Goal: Transaction & Acquisition: Purchase product/service

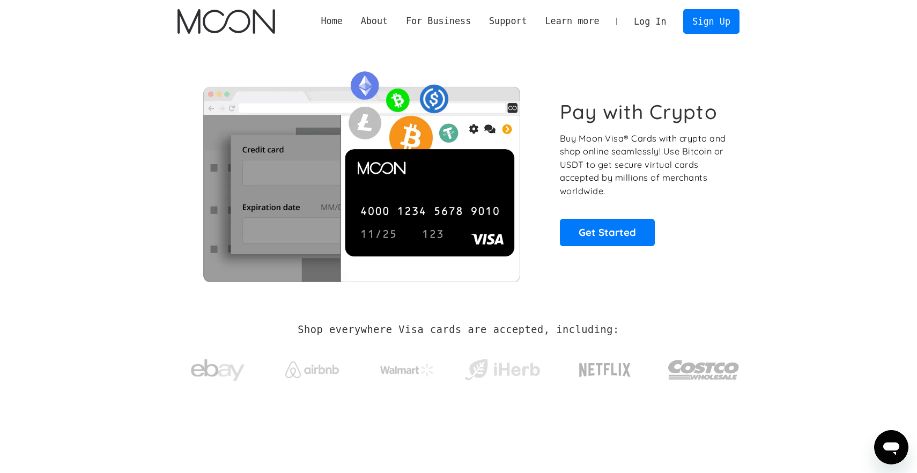
click at [650, 19] on link "Log In" at bounding box center [650, 22] width 50 height 24
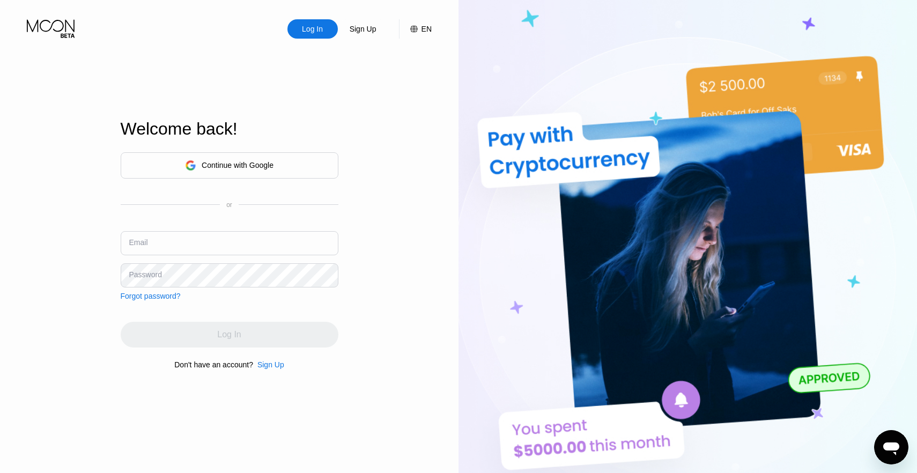
click at [263, 171] on div "Continue with Google" at bounding box center [229, 165] width 89 height 17
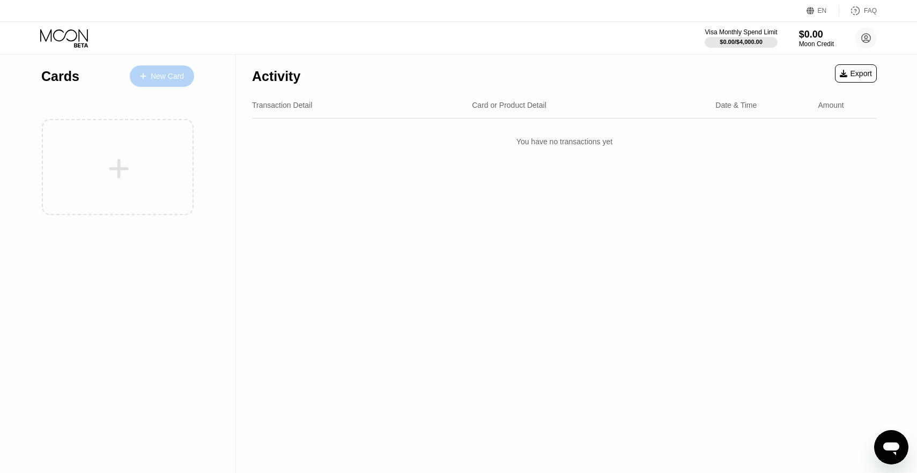
click at [169, 72] on div "New Card" at bounding box center [167, 76] width 33 height 9
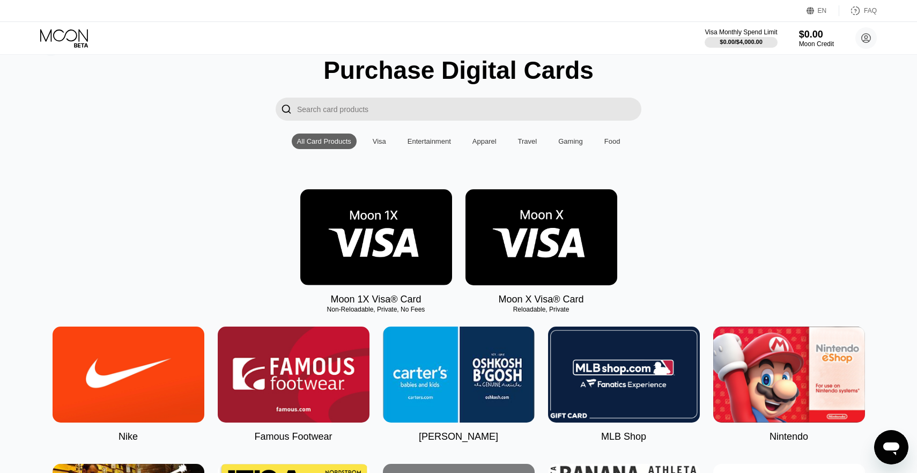
scroll to position [51, 0]
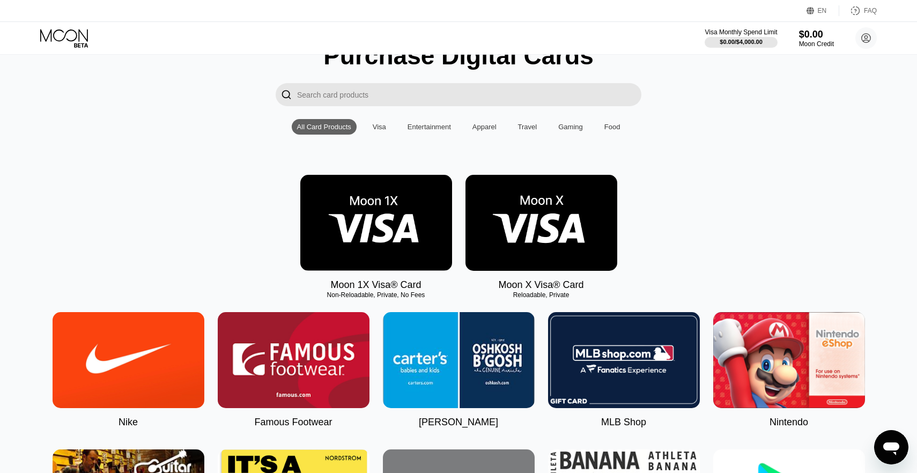
click at [393, 93] on input "Search card products" at bounding box center [469, 94] width 344 height 23
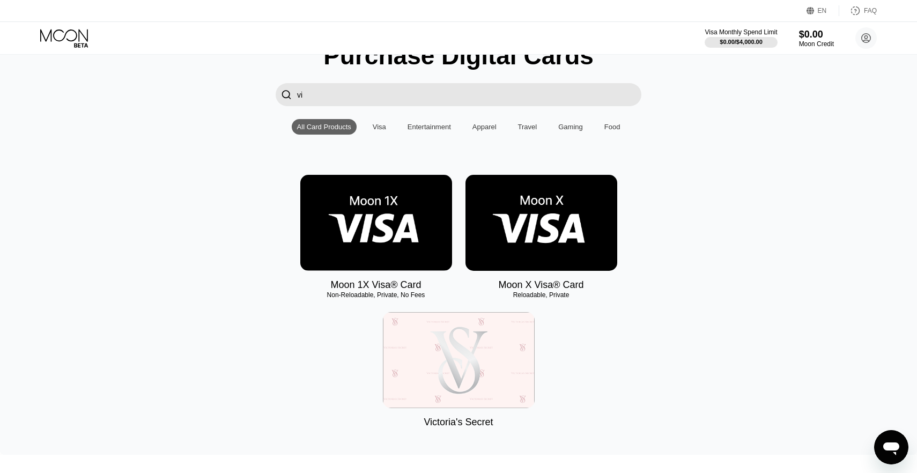
type input "v"
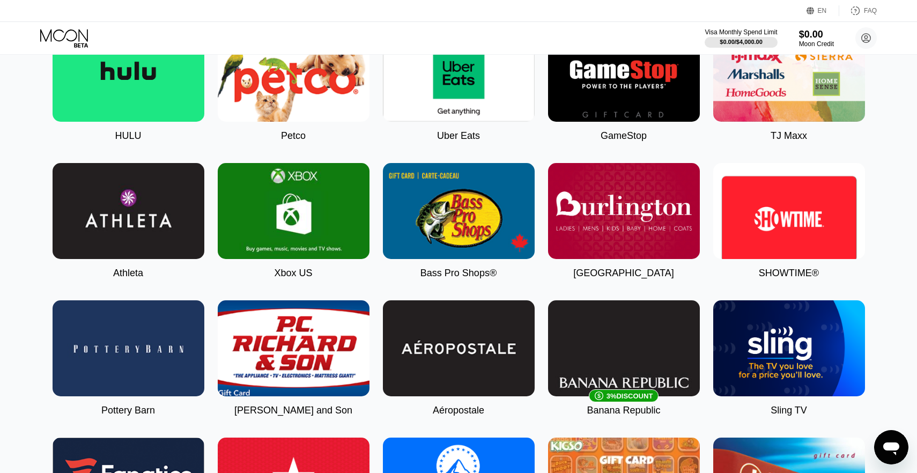
scroll to position [619, 0]
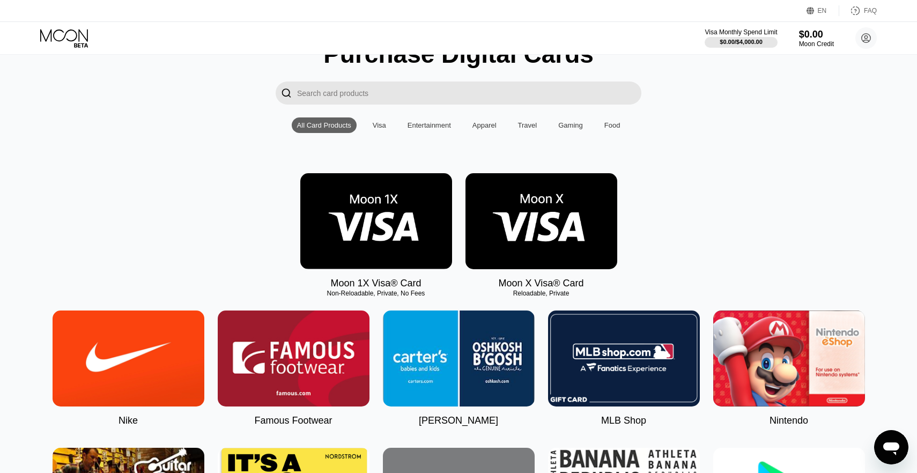
scroll to position [71, 0]
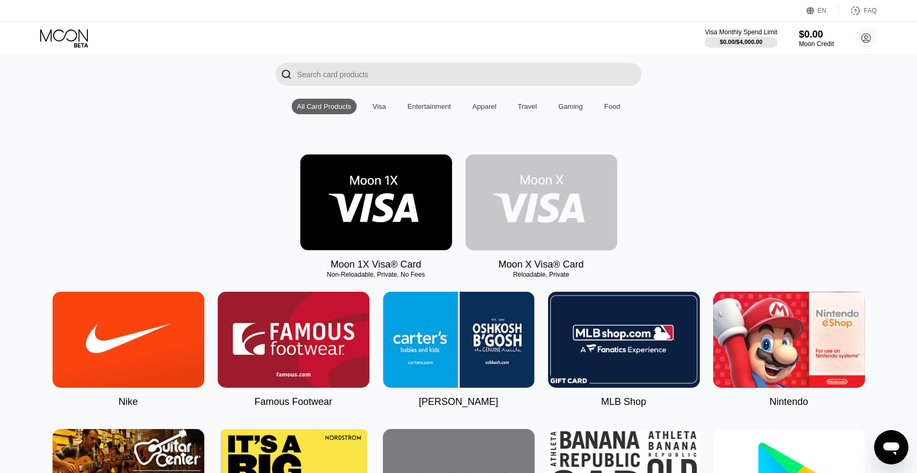
click at [553, 232] on img at bounding box center [542, 203] width 152 height 96
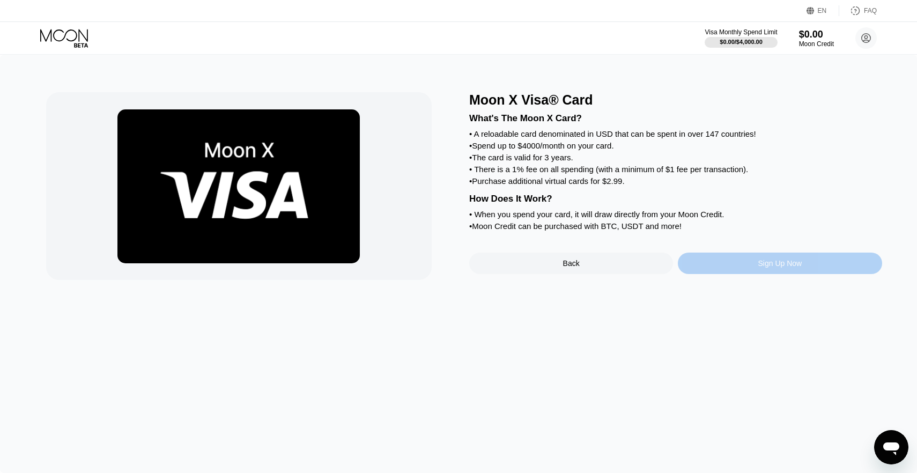
click at [786, 268] on div "Sign Up Now" at bounding box center [781, 263] width 44 height 9
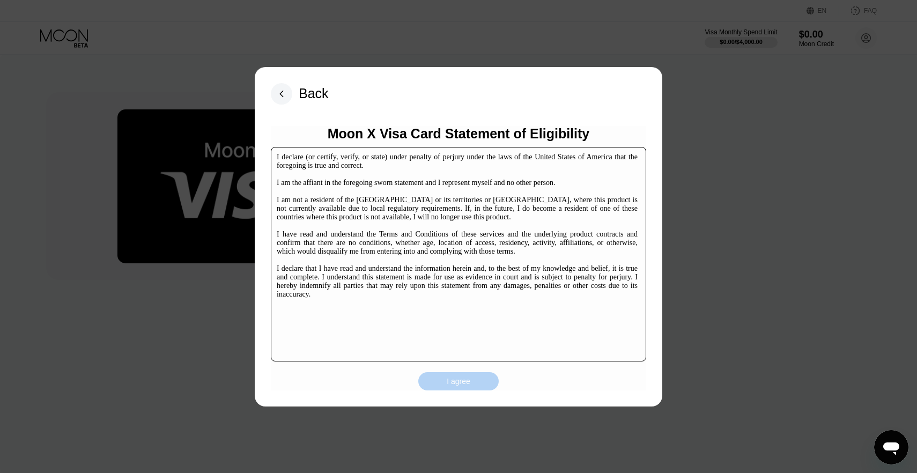
click at [453, 388] on div "I agree" at bounding box center [458, 381] width 80 height 18
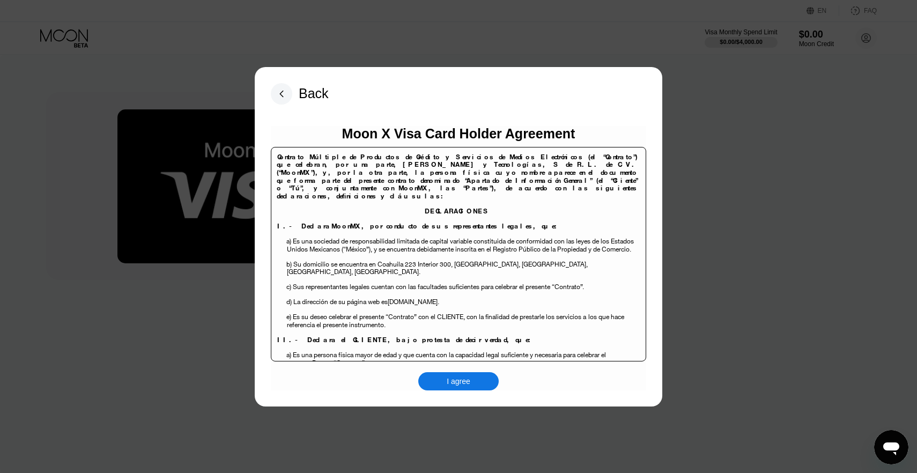
click at [456, 385] on div "I agree" at bounding box center [459, 382] width 24 height 10
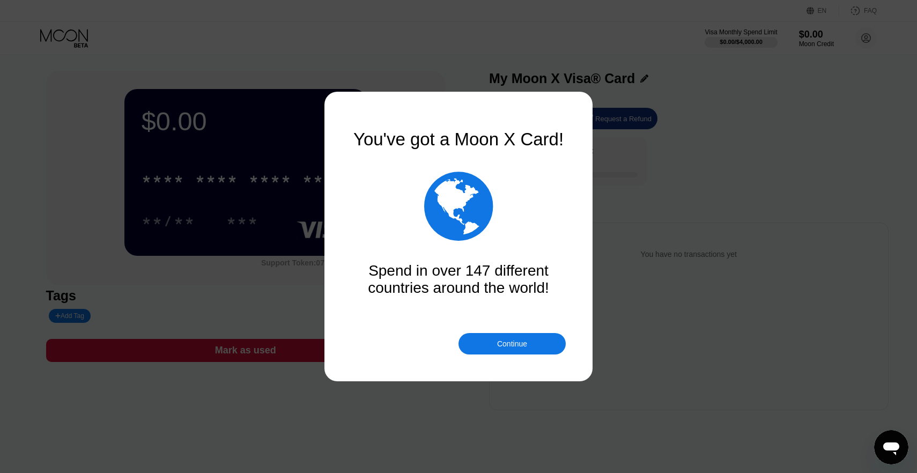
click at [554, 335] on div "Continue" at bounding box center [512, 343] width 107 height 21
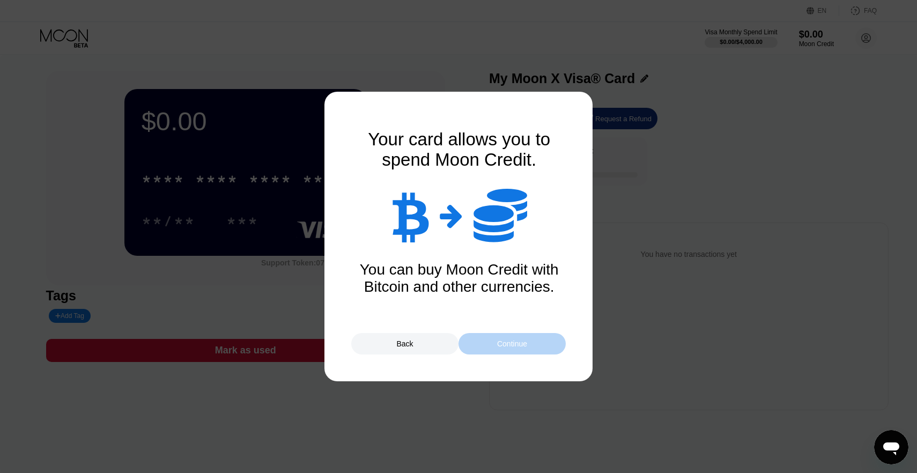
click at [548, 340] on div "Continue" at bounding box center [512, 343] width 107 height 21
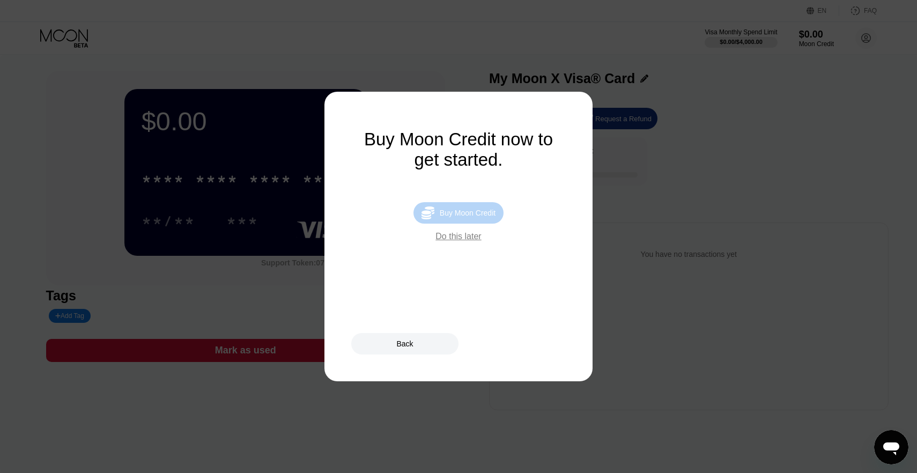
click at [475, 220] on div " Buy Moon Credit" at bounding box center [459, 212] width 90 height 21
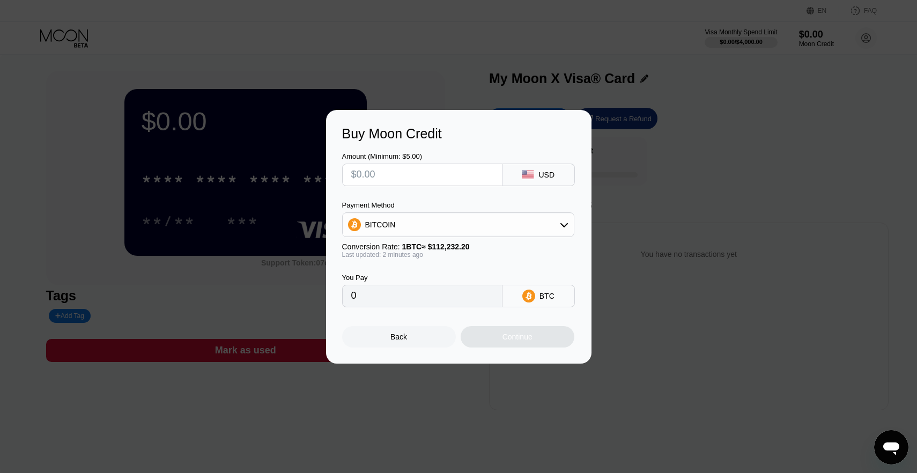
click at [446, 181] on input "text" at bounding box center [422, 174] width 142 height 21
click at [544, 165] on div "USD" at bounding box center [539, 175] width 72 height 23
click at [506, 214] on div "BITCOIN" at bounding box center [458, 224] width 231 height 21
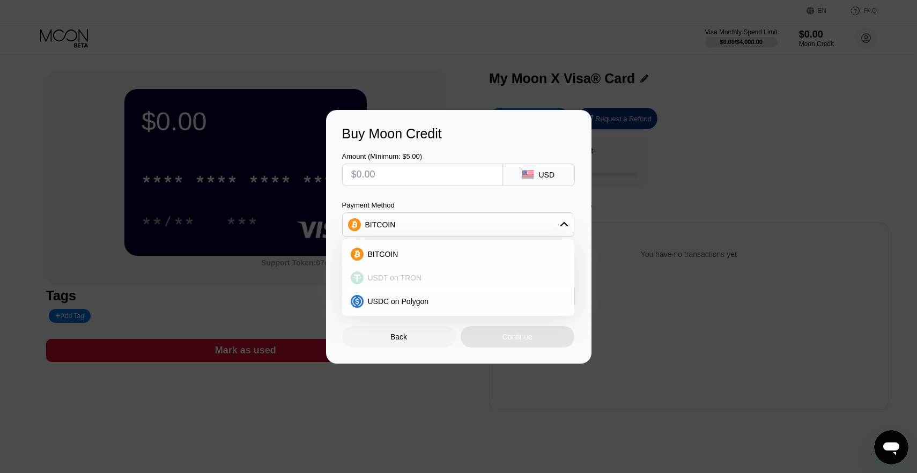
click at [462, 273] on div "USDT on TRON" at bounding box center [458, 277] width 226 height 21
type input "0.00"
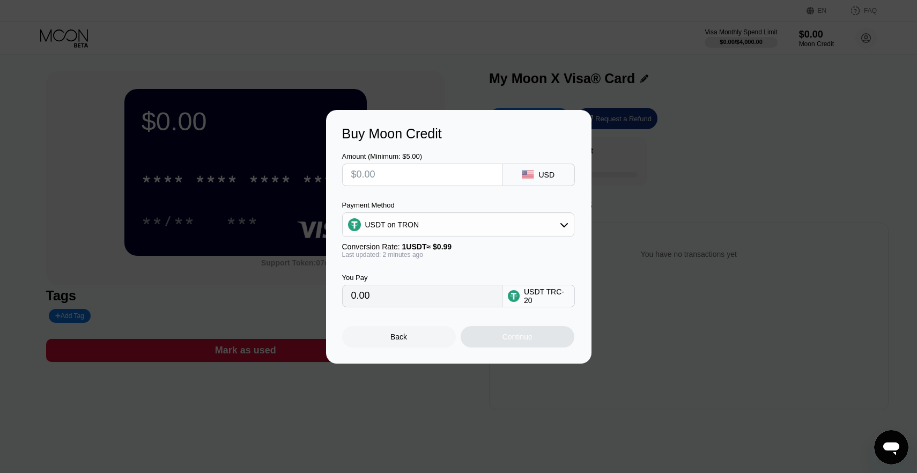
click at [436, 298] on input "0.00" at bounding box center [422, 295] width 142 height 21
click at [402, 176] on input "text" at bounding box center [422, 174] width 142 height 21
type input "$4"
type input "4.04"
type input "$47"
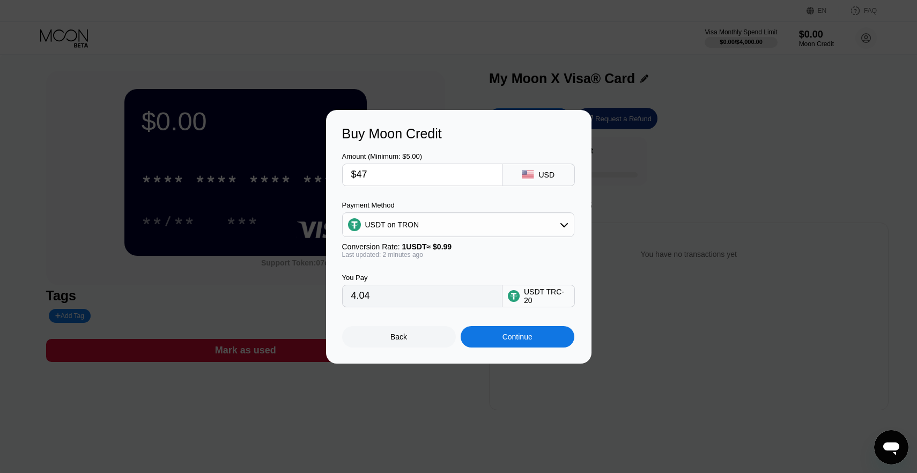
type input "47.47"
type input "$47"
click at [490, 334] on div "Continue" at bounding box center [518, 336] width 114 height 21
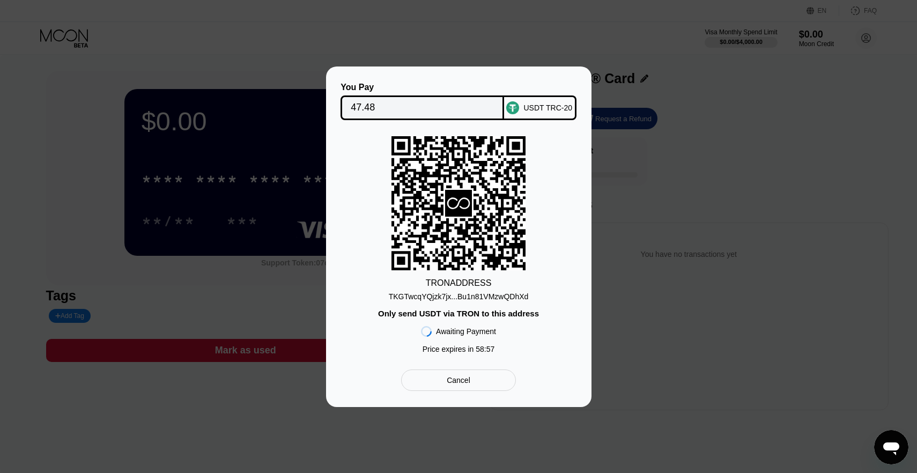
click at [467, 296] on div "TKGTwcqYQjzk7jx...Bu1n81VMzwQDhXd" at bounding box center [459, 296] width 140 height 9
click at [467, 298] on div "TKGTwcqYQjzk7jx...Bu1n81VMzwQDhXd" at bounding box center [459, 296] width 140 height 9
click at [421, 105] on input "47.48" at bounding box center [422, 107] width 143 height 21
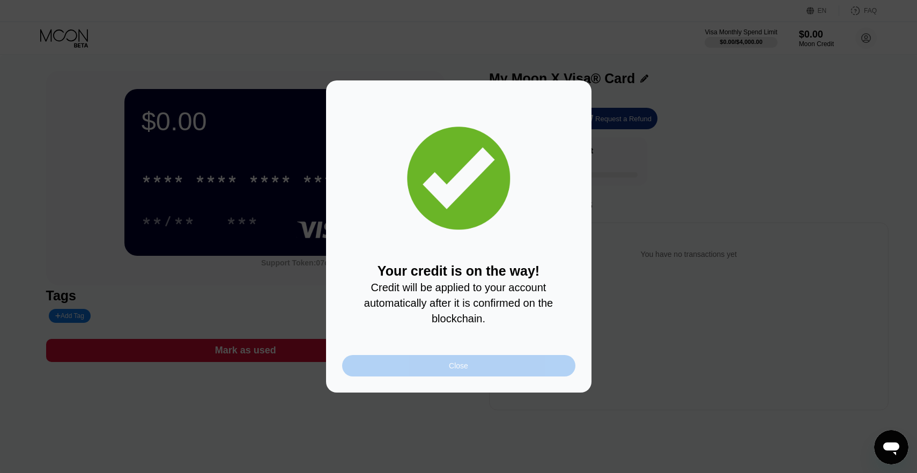
click at [459, 362] on div "Close" at bounding box center [458, 366] width 19 height 9
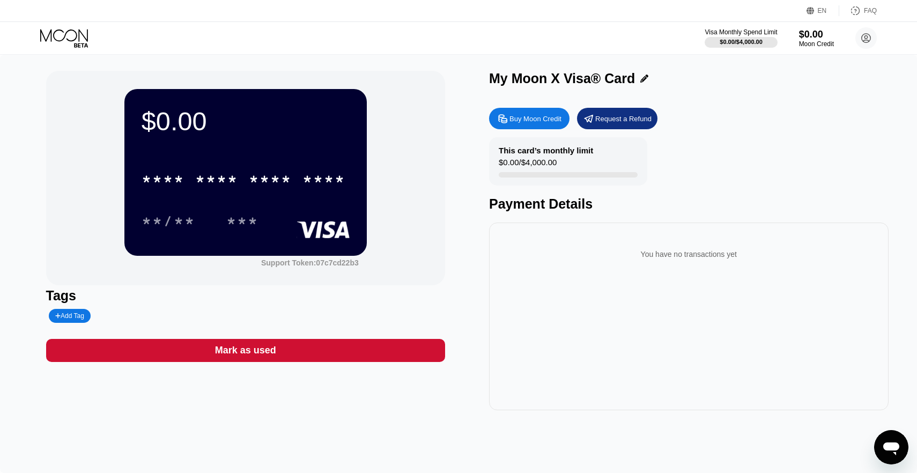
click at [239, 356] on div "Mark as used" at bounding box center [245, 350] width 61 height 12
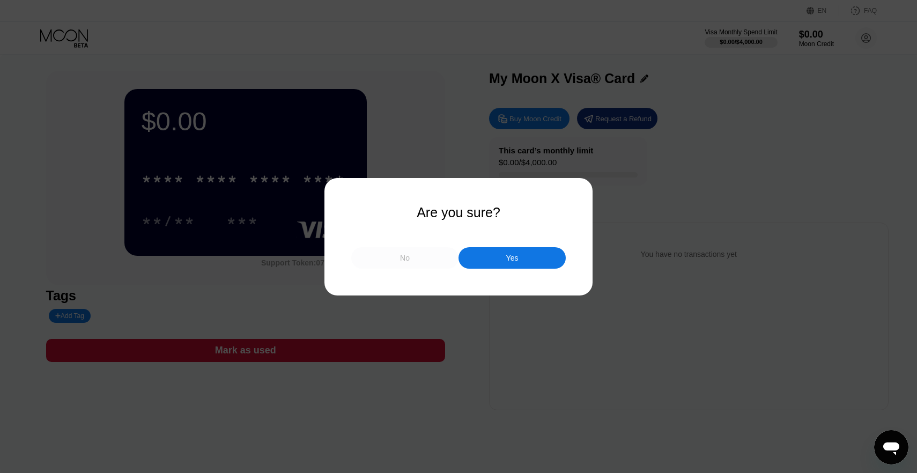
click at [436, 256] on div "No" at bounding box center [404, 257] width 107 height 21
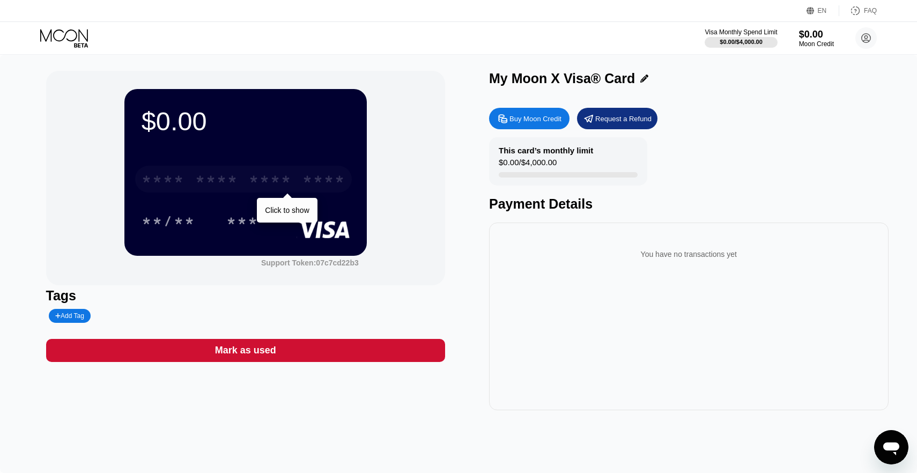
click at [328, 178] on div "****" at bounding box center [324, 180] width 43 height 17
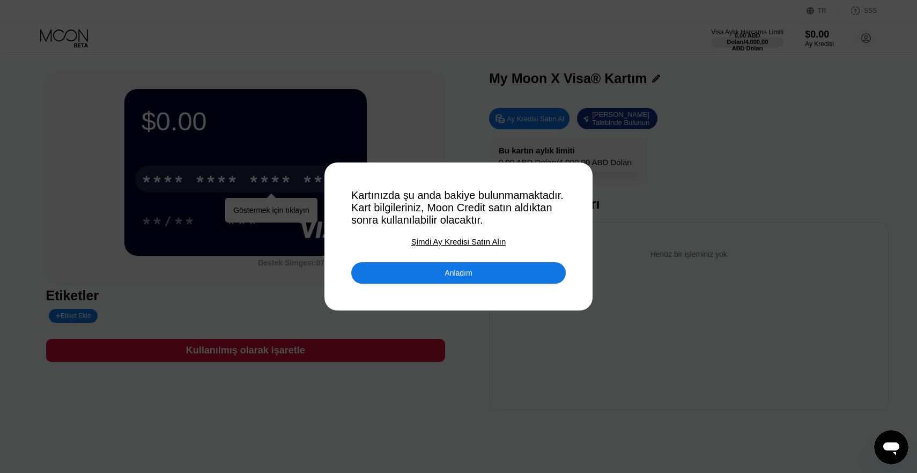
click at [467, 278] on div "Anladım" at bounding box center [458, 272] width 215 height 21
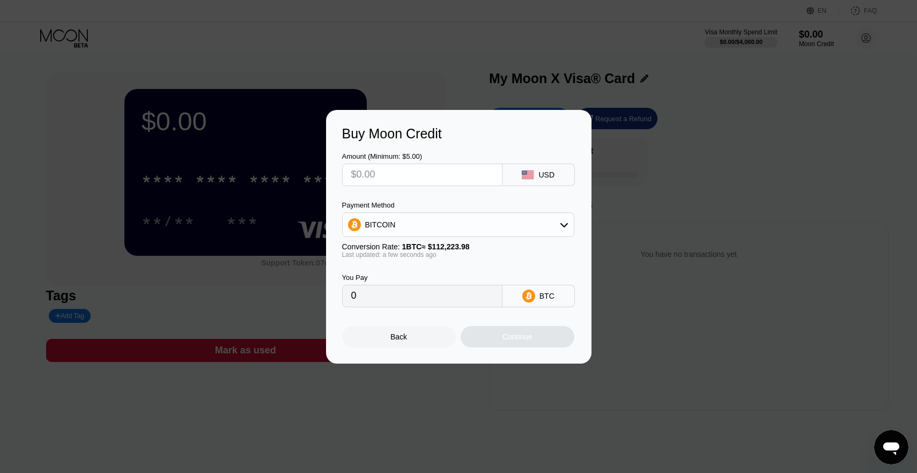
click at [566, 93] on div at bounding box center [458, 236] width 917 height 473
click at [418, 338] on div "Back" at bounding box center [399, 336] width 114 height 21
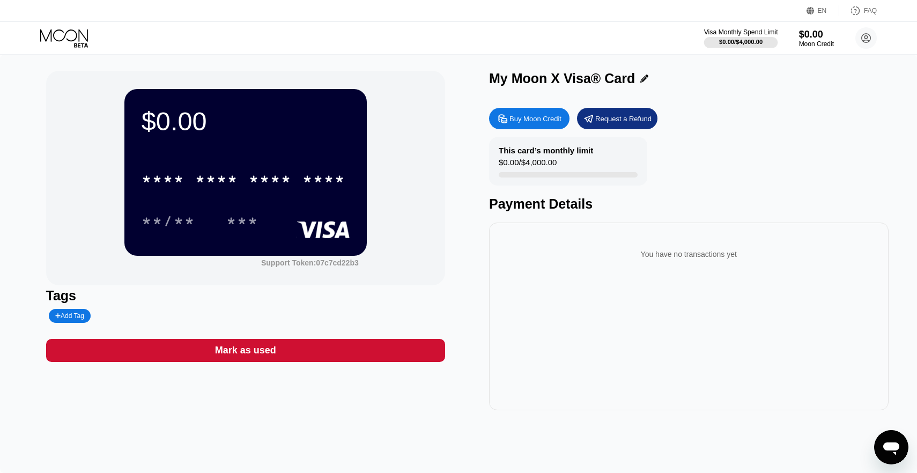
click at [756, 39] on div "$0.00 / $4,000.00" at bounding box center [740, 42] width 43 height 6
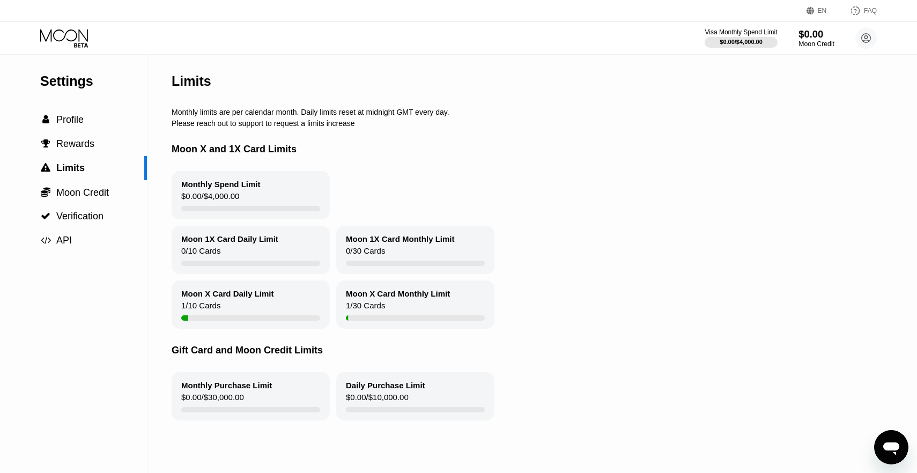
click at [818, 40] on div "Moon Credit" at bounding box center [817, 44] width 36 height 8
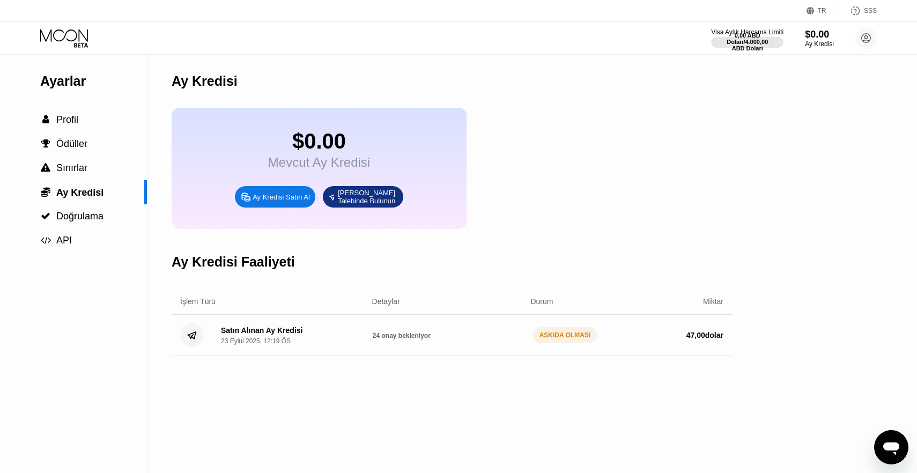
click at [577, 340] on div "47,00 dolar" at bounding box center [648, 335] width 152 height 9
click at [542, 305] on font "Durum" at bounding box center [542, 301] width 23 height 9
click at [573, 340] on div "47,00 dolar" at bounding box center [648, 335] width 152 height 9
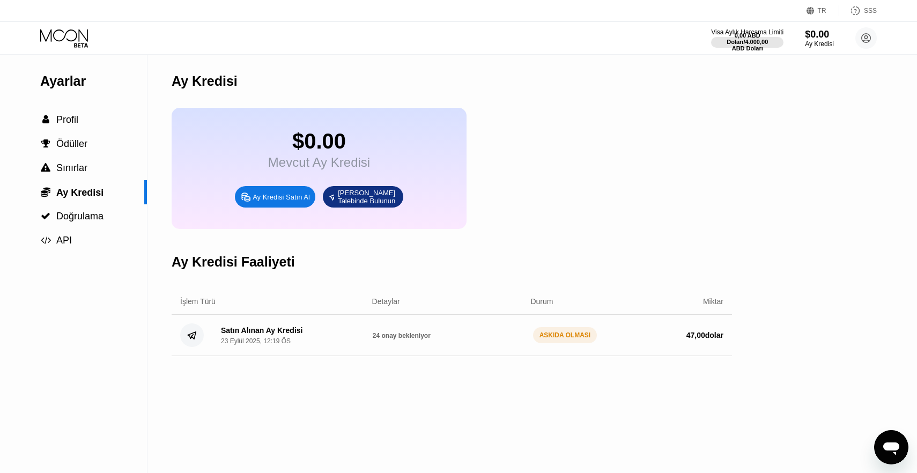
click at [573, 340] on div "47,00 dolar" at bounding box center [648, 335] width 152 height 9
click at [403, 335] on font "24 onay bekleniyor" at bounding box center [402, 336] width 58 height 8
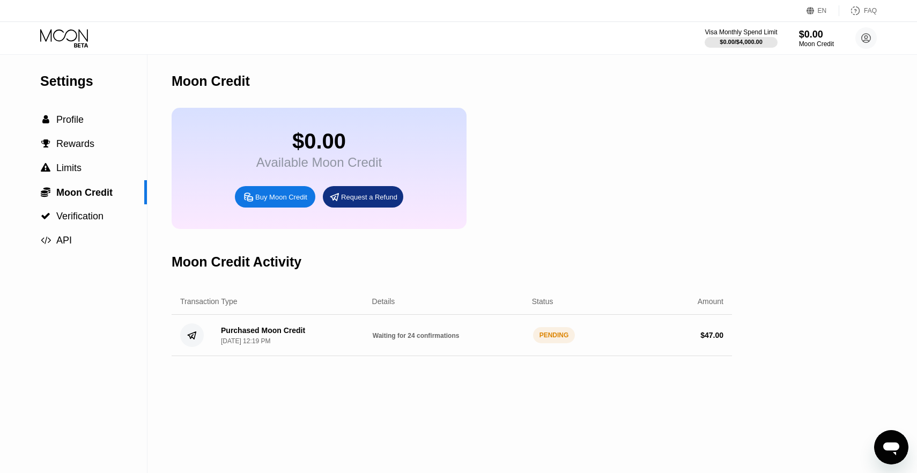
click at [593, 107] on div "Moon Credit" at bounding box center [452, 81] width 561 height 53
click at [77, 37] on icon at bounding box center [65, 38] width 50 height 19
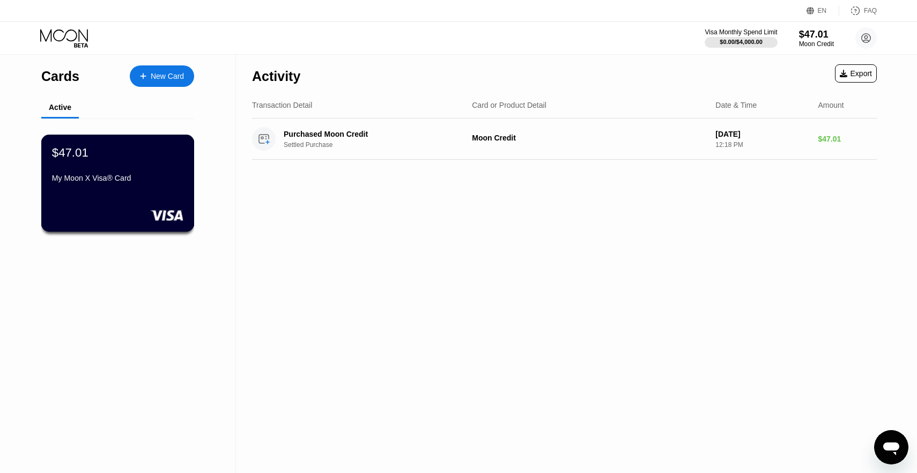
click at [111, 208] on div "$47.01 My Moon X Visa® Card" at bounding box center [117, 183] width 153 height 97
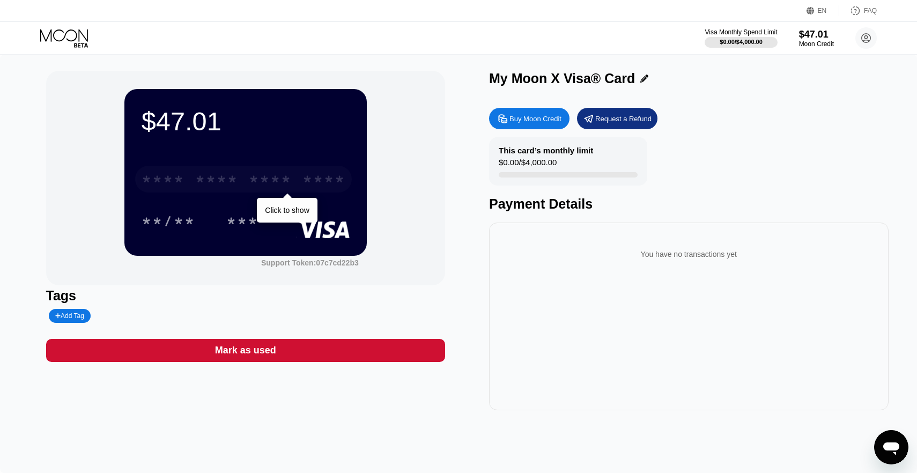
click at [211, 183] on div "* * * *" at bounding box center [216, 180] width 43 height 17
click at [172, 174] on div "* * * *" at bounding box center [163, 180] width 43 height 17
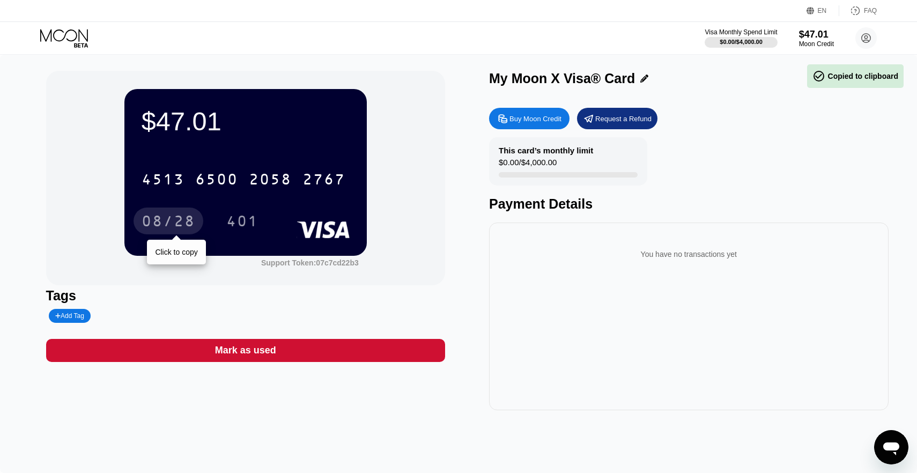
click at [163, 214] on div "08/28" at bounding box center [169, 221] width 70 height 27
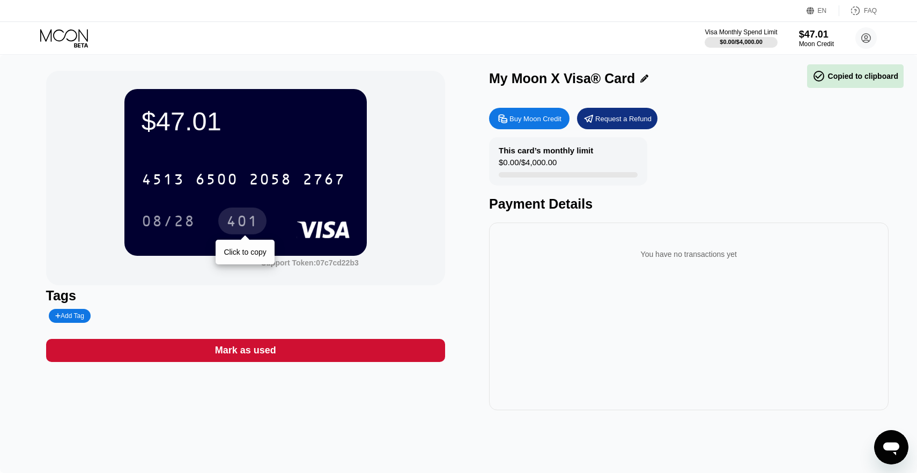
click at [233, 223] on div "401" at bounding box center [242, 222] width 32 height 17
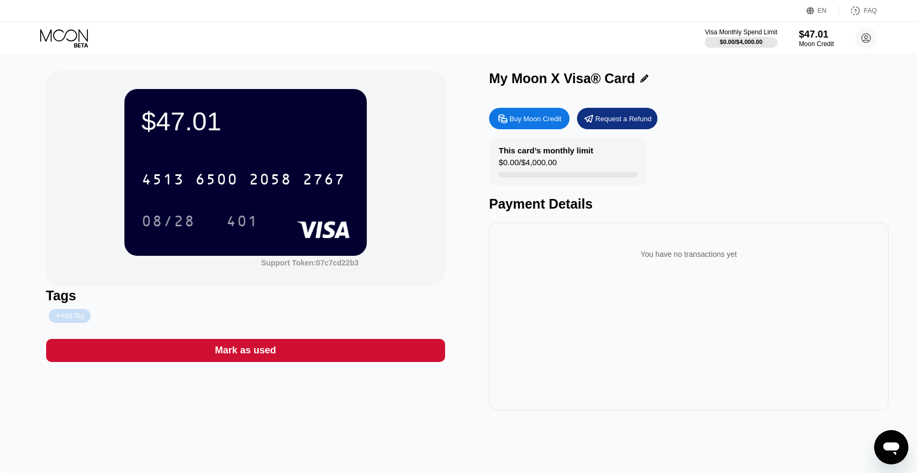
click at [85, 309] on div "Add Tag" at bounding box center [70, 316] width 42 height 14
click at [165, 300] on div "Tags" at bounding box center [246, 296] width 400 height 16
click at [69, 37] on icon at bounding box center [65, 38] width 50 height 19
